Goal: Find contact information: Find contact information

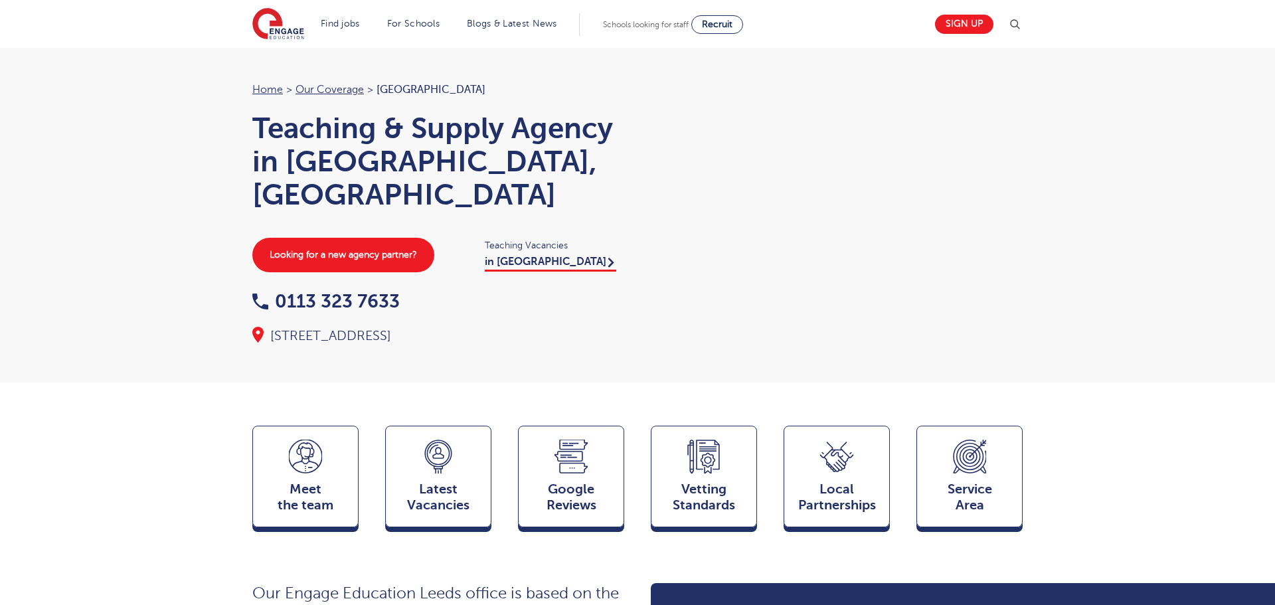
scroll to position [1457, 0]
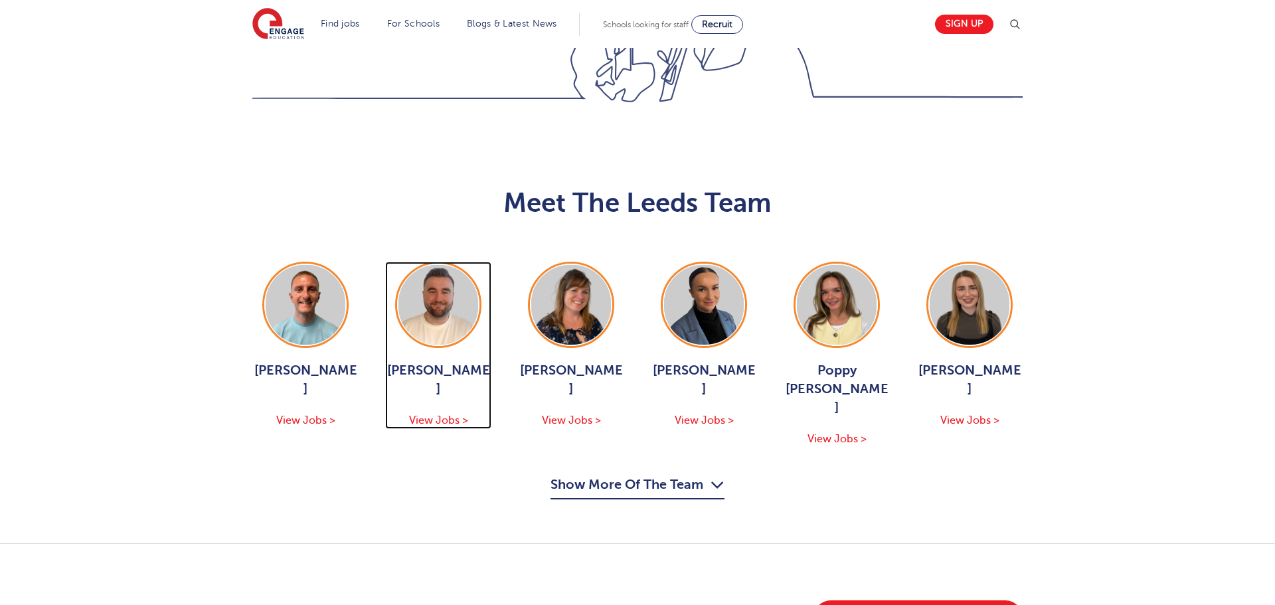
click at [433, 265] on img at bounding box center [438, 305] width 80 height 80
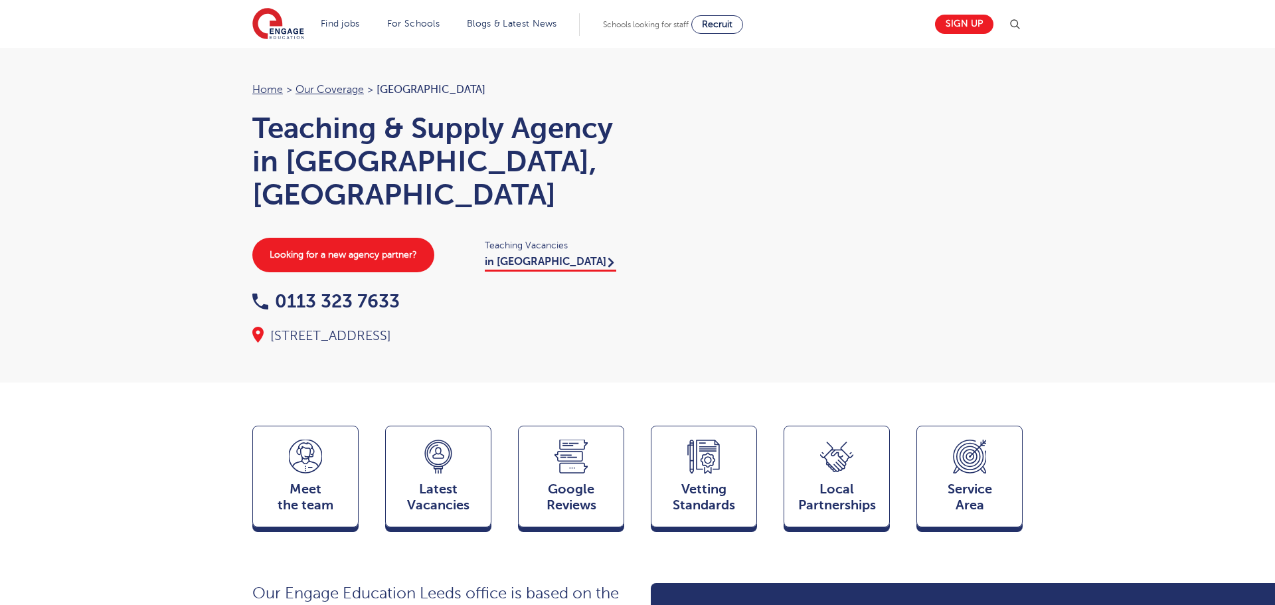
scroll to position [1458, 0]
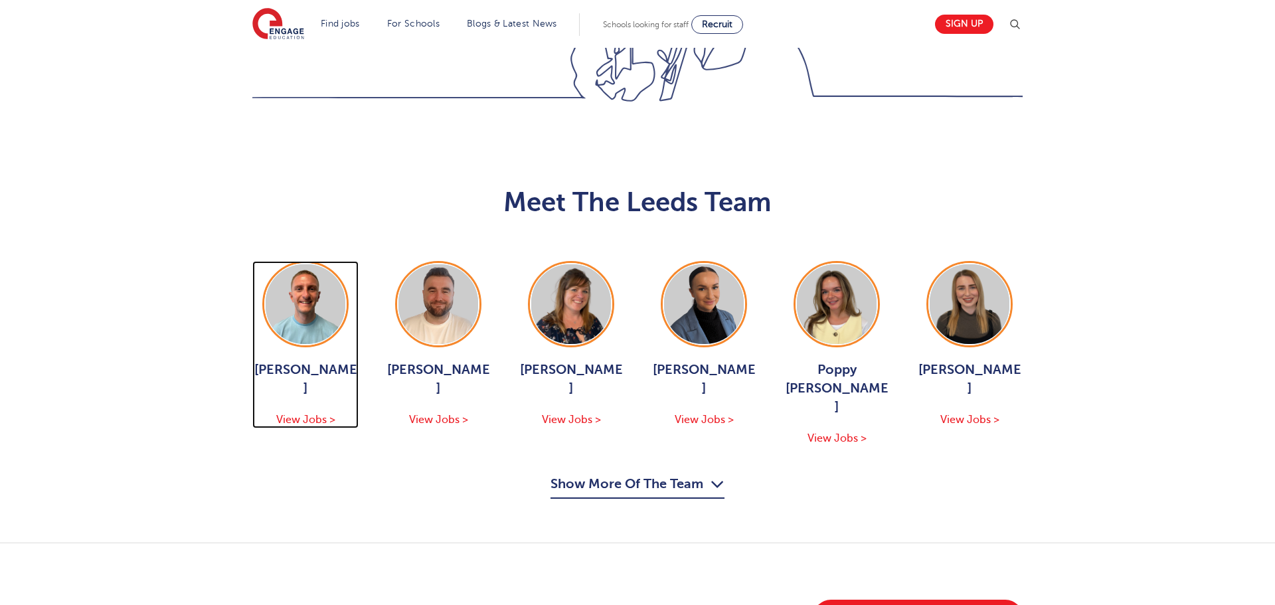
click at [298, 264] on img at bounding box center [306, 304] width 80 height 80
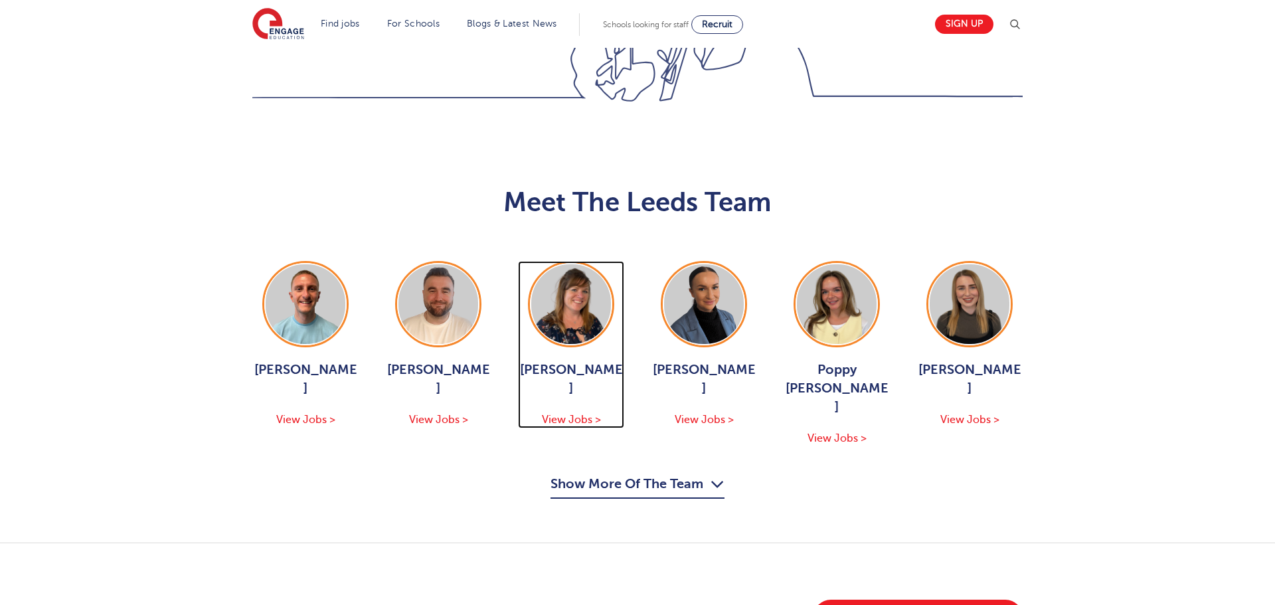
click at [586, 264] on img at bounding box center [571, 304] width 80 height 80
click at [594, 264] on img at bounding box center [571, 304] width 80 height 80
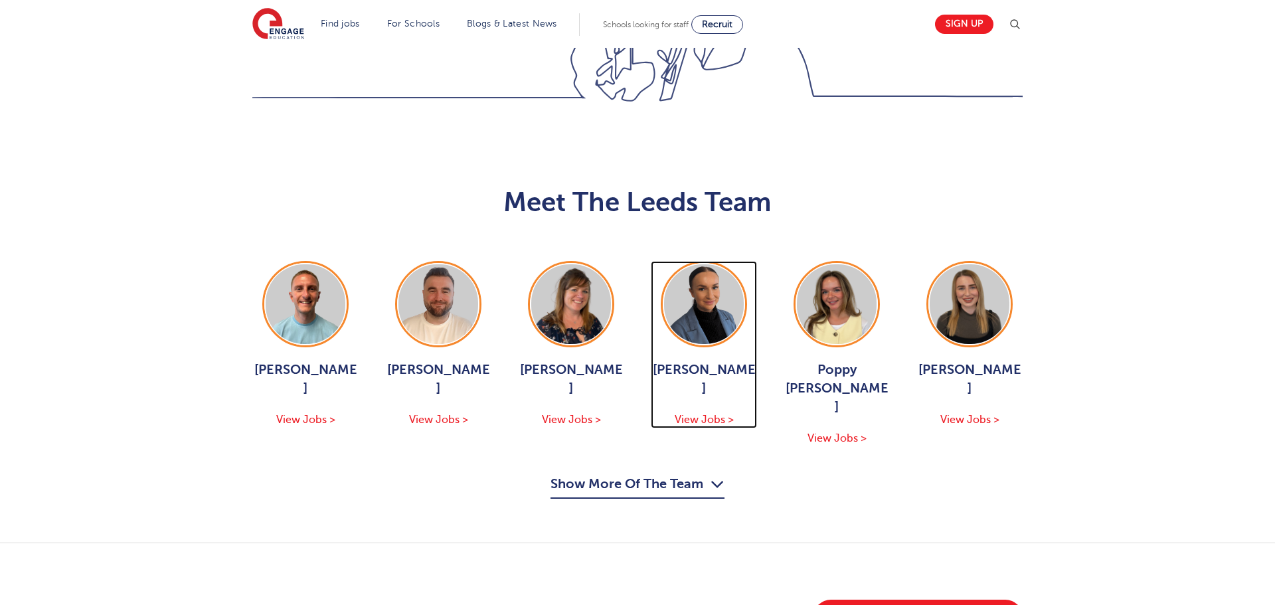
click at [717, 264] on img at bounding box center [704, 304] width 80 height 80
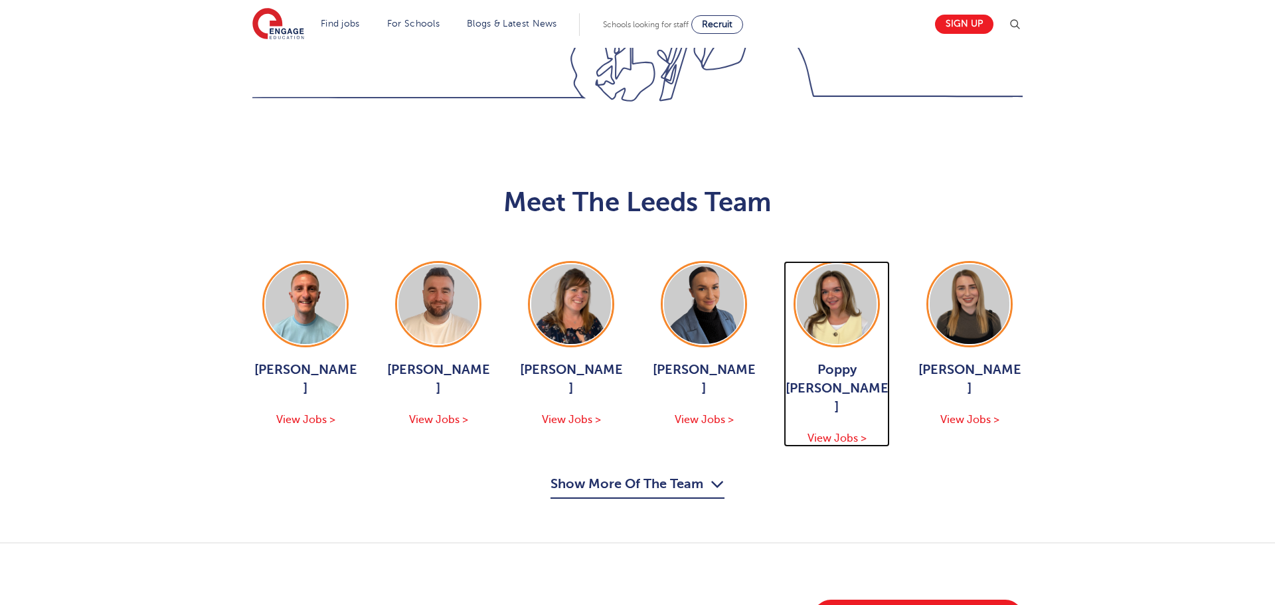
click at [847, 264] on img at bounding box center [837, 304] width 80 height 80
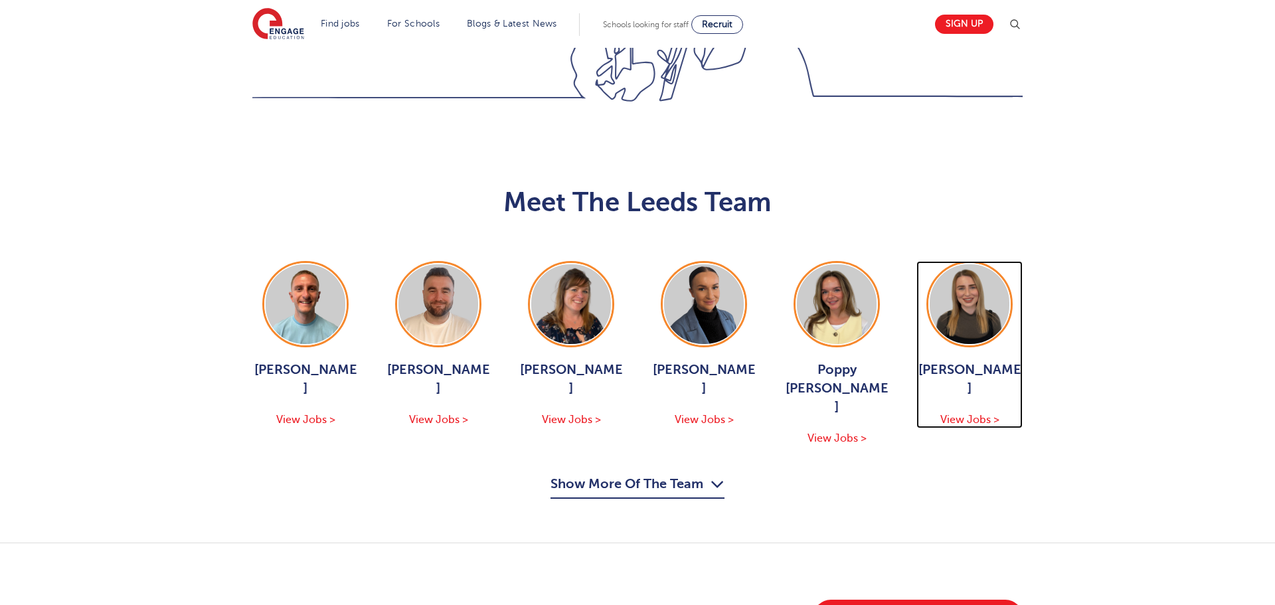
click at [983, 264] on img at bounding box center [970, 304] width 80 height 80
click at [634, 473] on button "Show More Of The Team" at bounding box center [638, 485] width 174 height 25
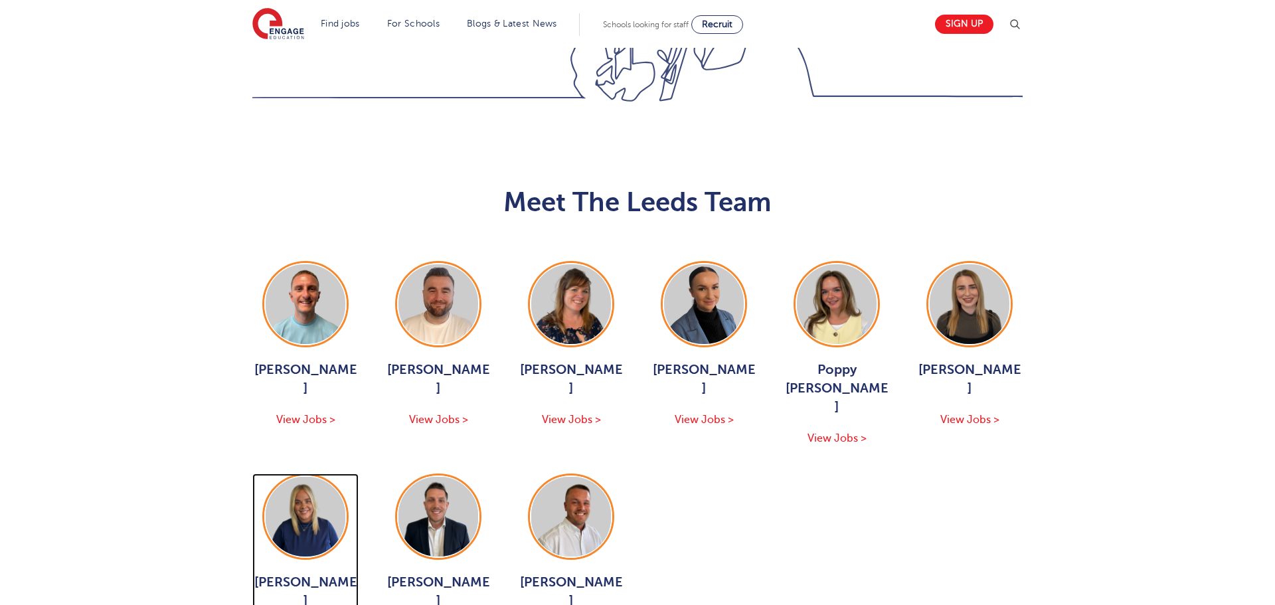
click at [329, 477] on img at bounding box center [306, 517] width 80 height 80
click at [431, 477] on img at bounding box center [438, 517] width 80 height 80
click at [585, 477] on img at bounding box center [571, 517] width 80 height 80
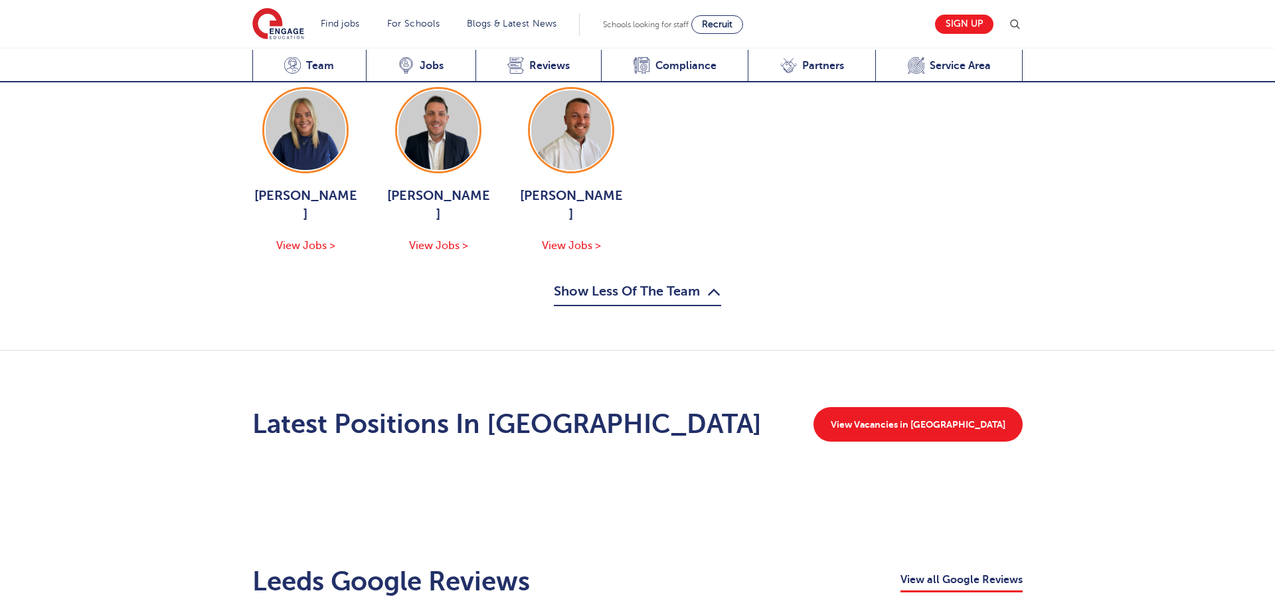
scroll to position [1839, 0]
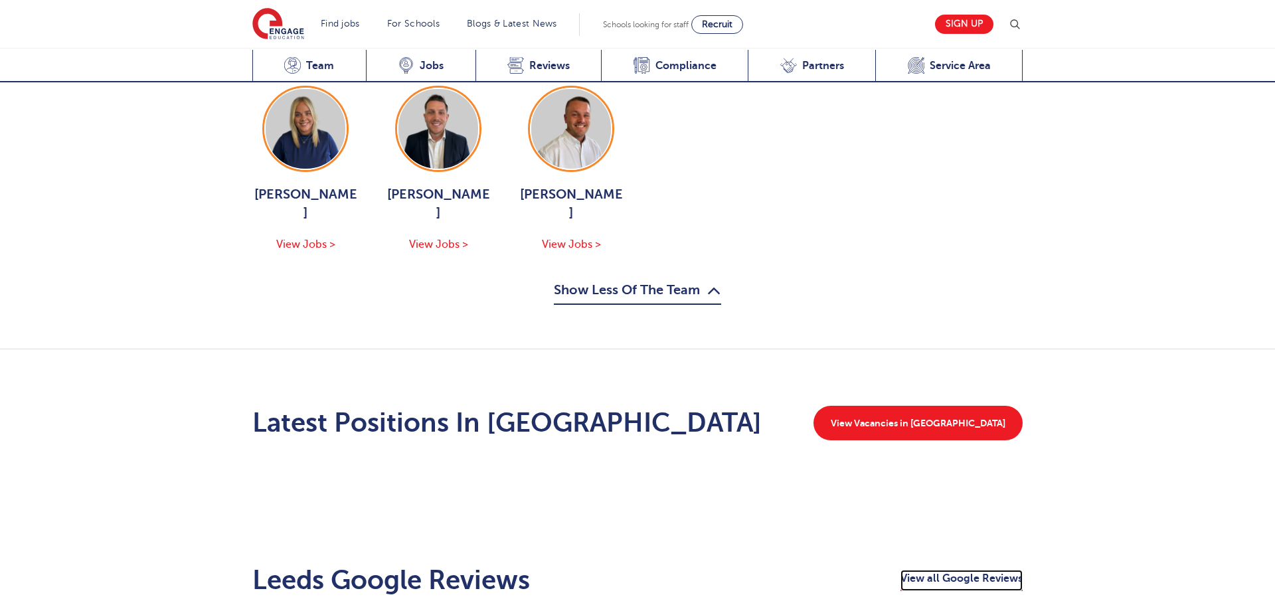
click at [942, 570] on link "View all Google Reviews" at bounding box center [961, 580] width 122 height 21
